Goal: Task Accomplishment & Management: Manage account settings

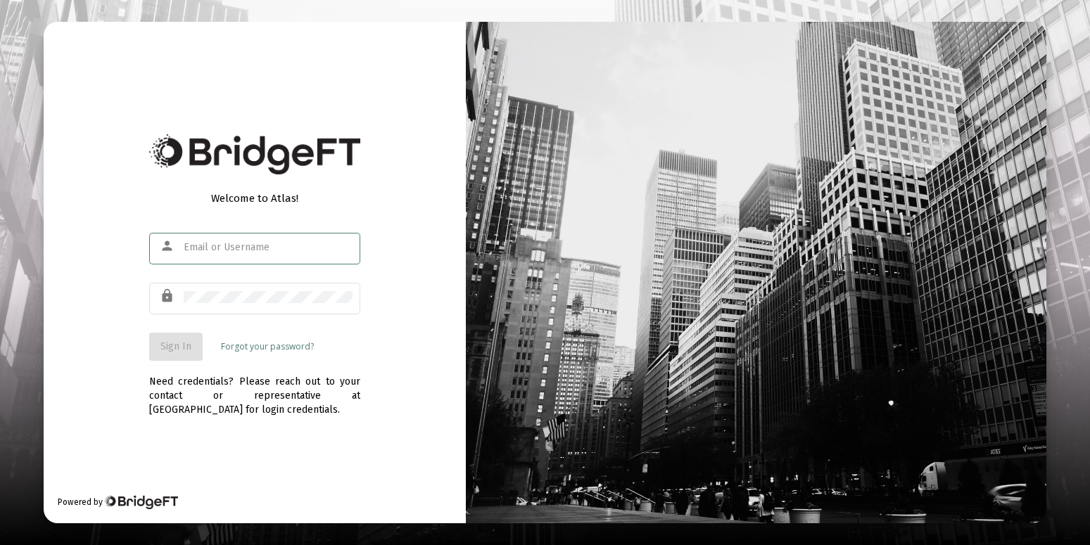
drag, startPoint x: 273, startPoint y: 231, endPoint x: 260, endPoint y: 236, distance: 13.9
click at [270, 238] on div at bounding box center [268, 247] width 169 height 34
click at [260, 244] on input "text" at bounding box center [268, 247] width 169 height 11
type input "[EMAIL_ADDRESS][DOMAIN_NAME]"
drag, startPoint x: 163, startPoint y: 350, endPoint x: 227, endPoint y: 236, distance: 131.3
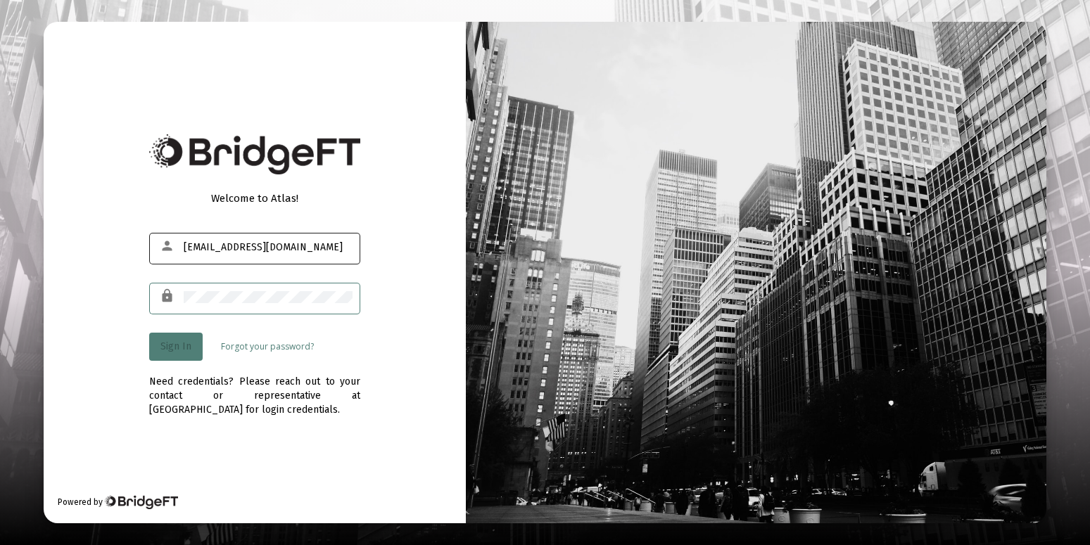
click at [163, 350] on span "Sign In" at bounding box center [175, 346] width 31 height 12
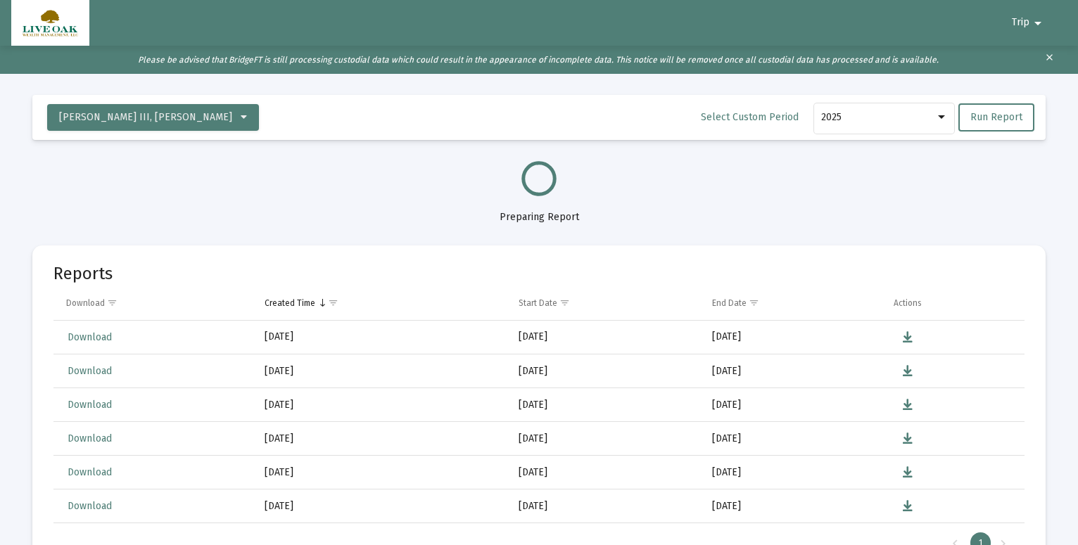
select select "View all"
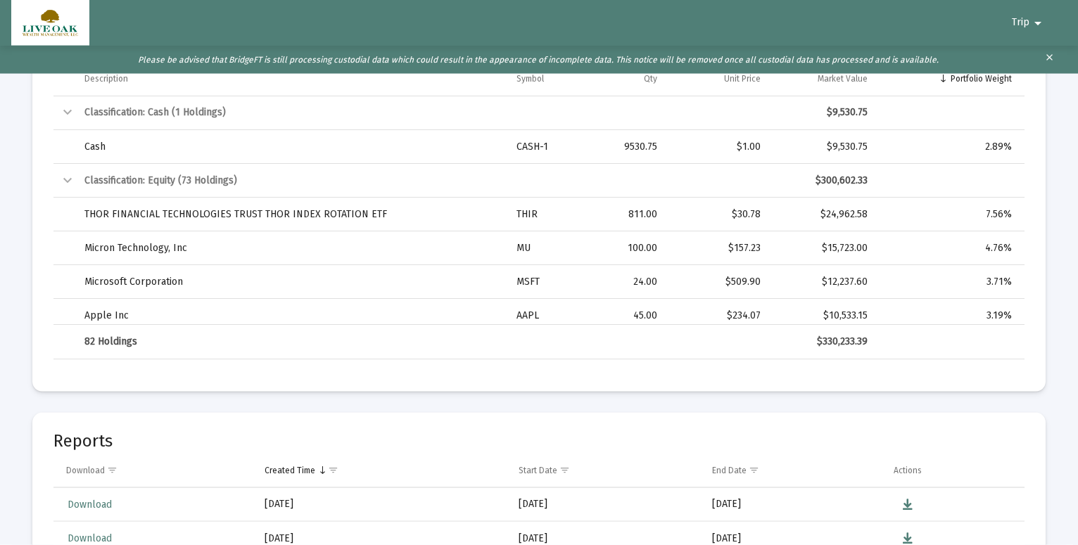
scroll to position [1465, 0]
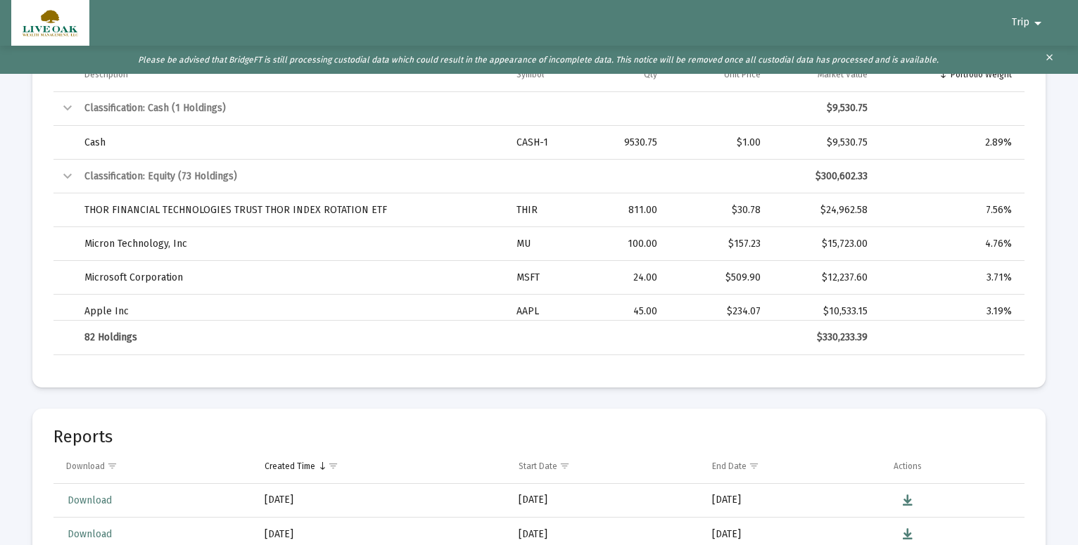
click at [129, 338] on div "82 Holdings" at bounding box center [290, 338] width 412 height 14
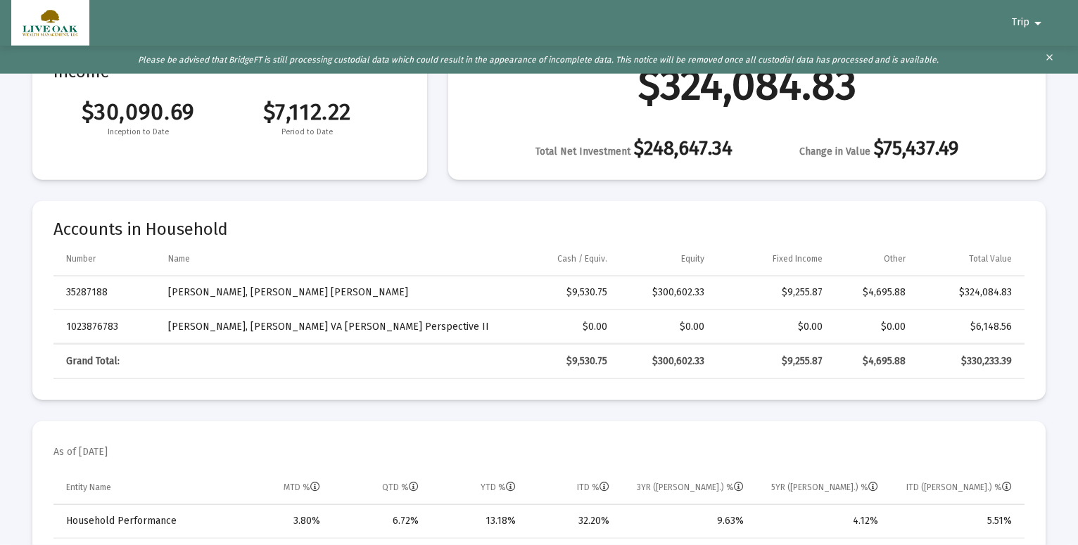
scroll to position [0, 0]
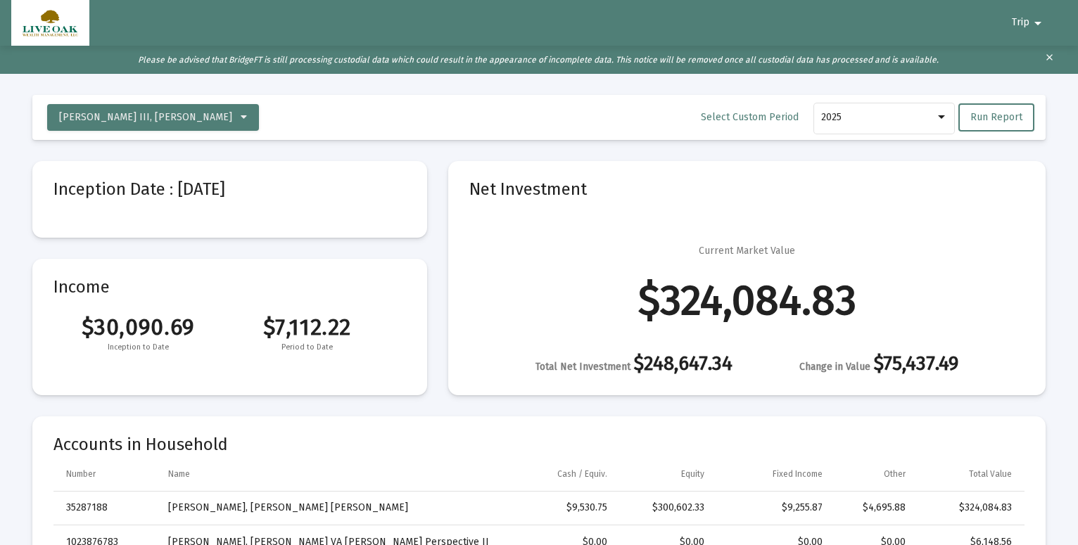
click at [1039, 19] on mat-icon "arrow_drop_down" at bounding box center [1037, 23] width 17 height 28
click at [1042, 62] on button "Logout" at bounding box center [1034, 60] width 79 height 34
